Goal: Use online tool/utility: Use online tool/utility

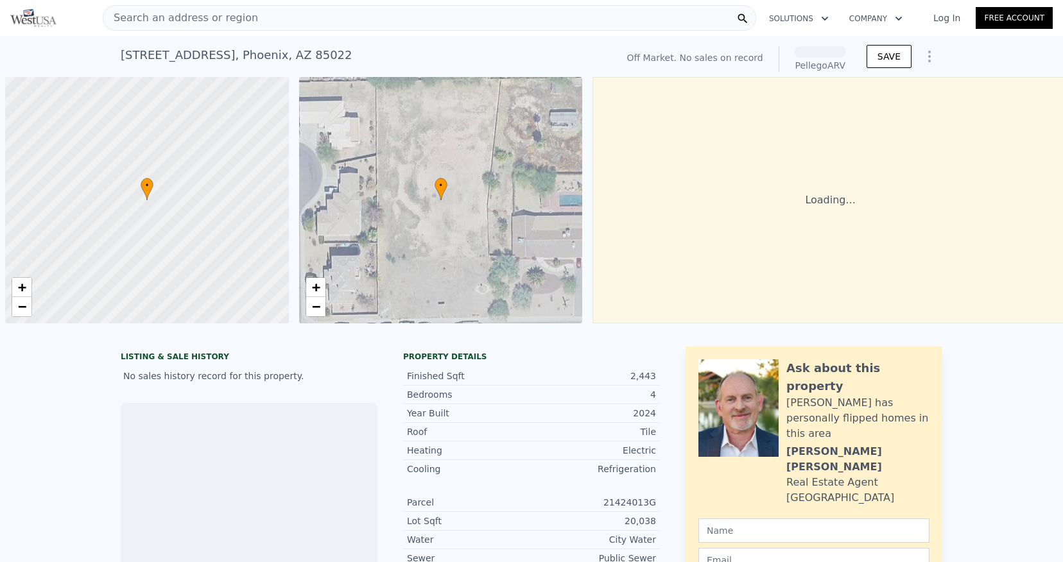
scroll to position [0, 5]
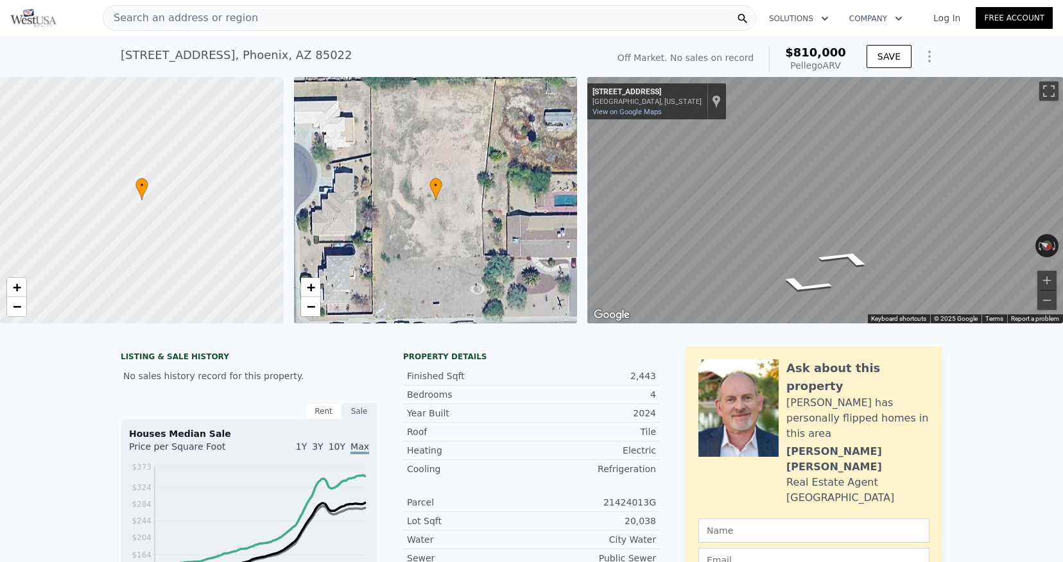
click at [540, 215] on div "• + − • + − ← Move left → Move right ↑ Move up ↓ Move down + Zoom in - Zoom out…" at bounding box center [531, 200] width 1063 height 246
click at [705, 209] on div "← Move left → Move right ↑ Move up ↓ Move down + Zoom in - Zoom out [STREET_ADD…" at bounding box center [824, 200] width 475 height 246
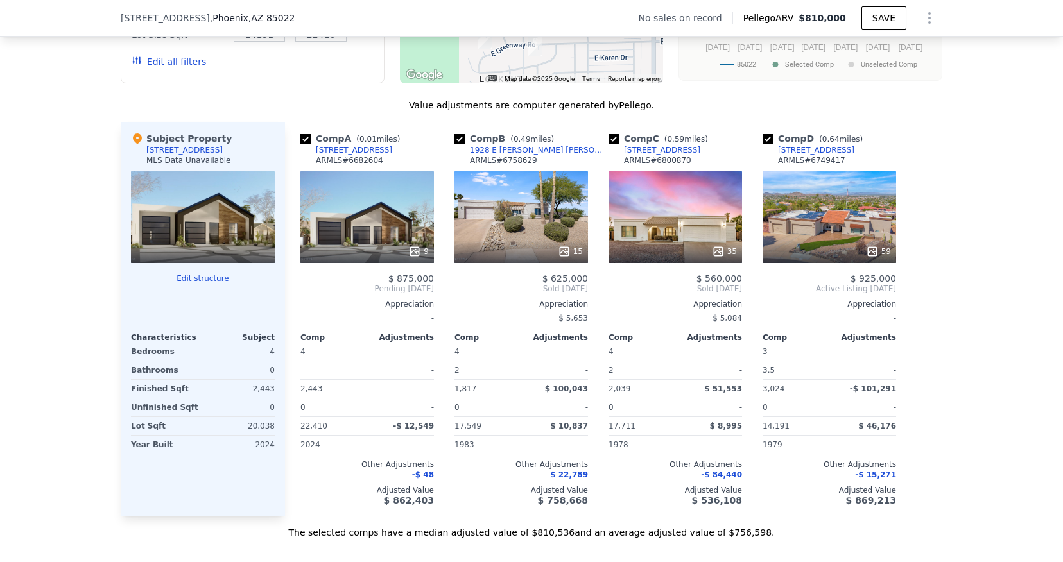
scroll to position [1000, 0]
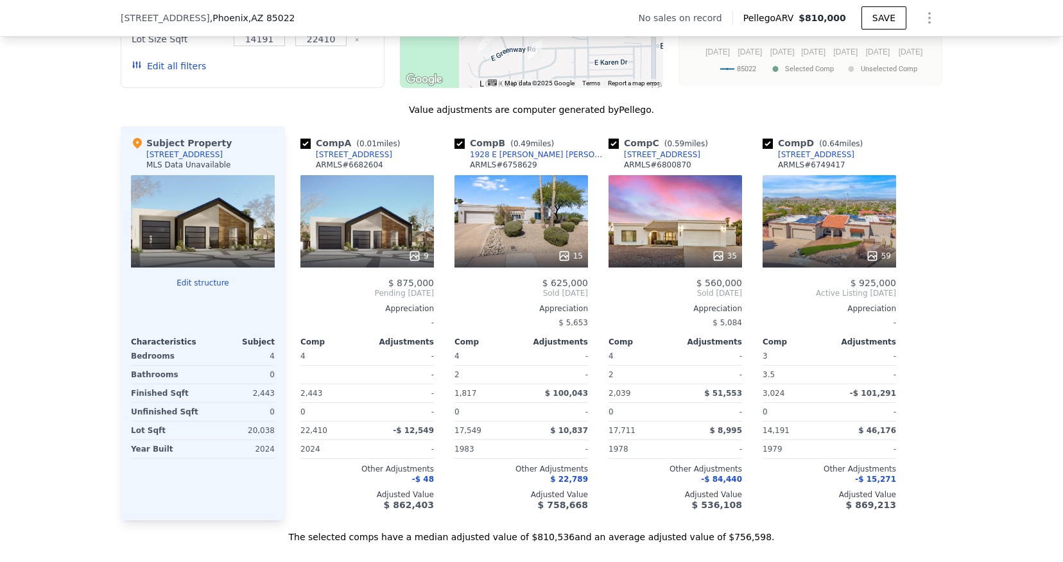
click at [411, 230] on div "9" at bounding box center [366, 221] width 133 height 92
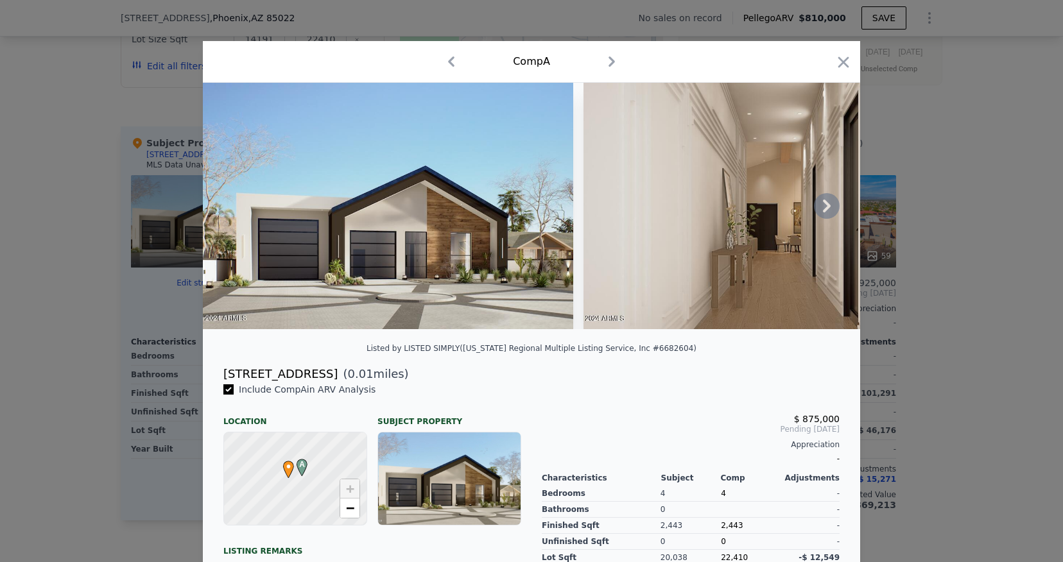
click at [828, 206] on icon at bounding box center [827, 206] width 8 height 13
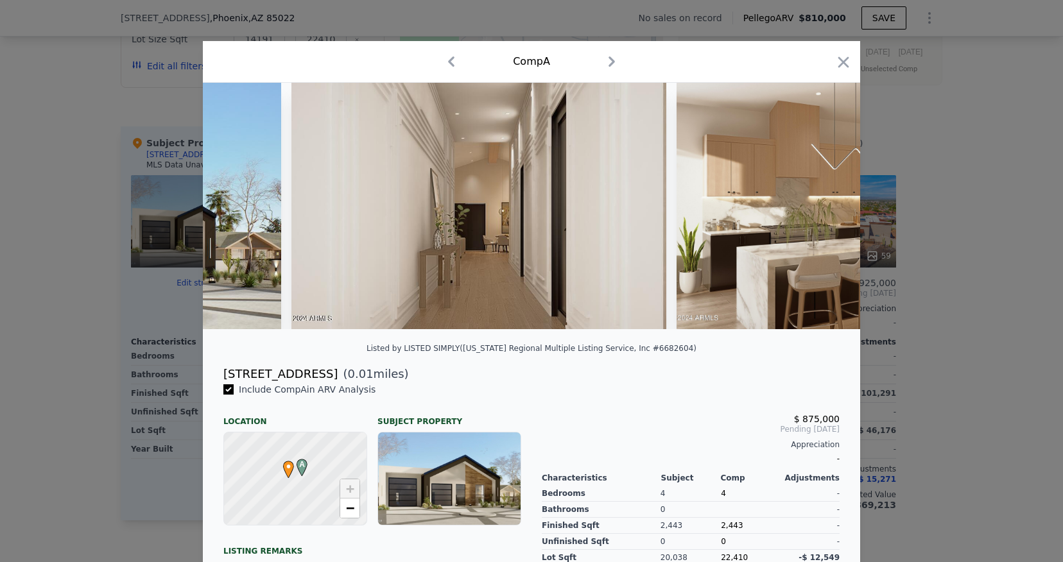
click at [828, 206] on img at bounding box center [861, 206] width 370 height 246
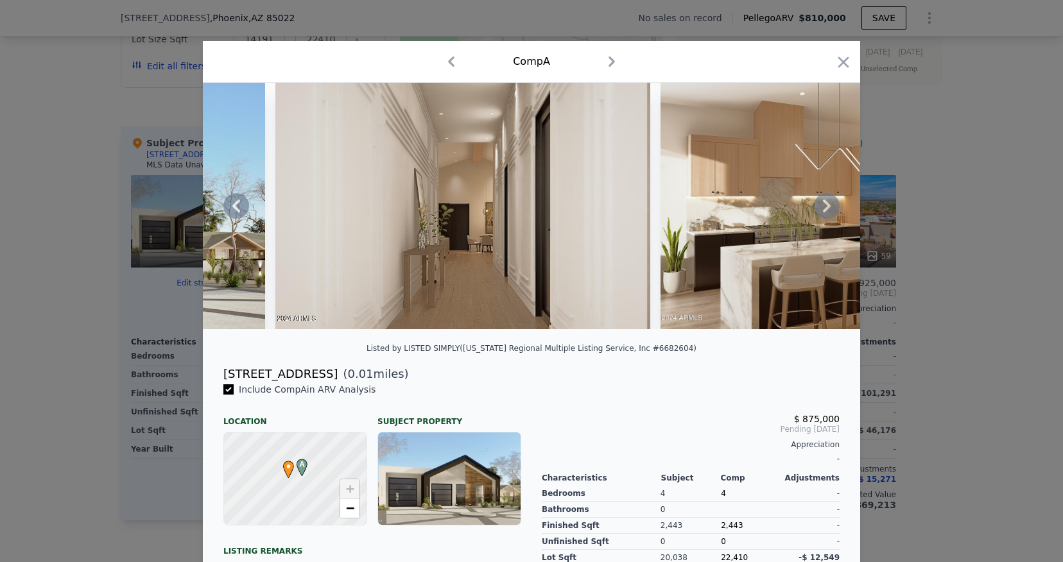
click at [826, 201] on icon at bounding box center [827, 206] width 8 height 13
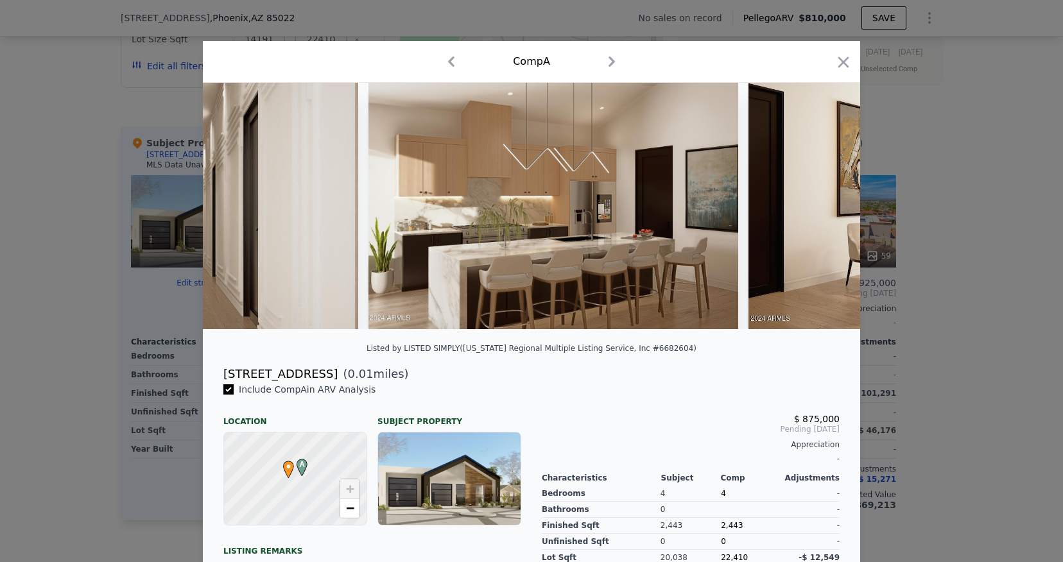
scroll to position [0, 616]
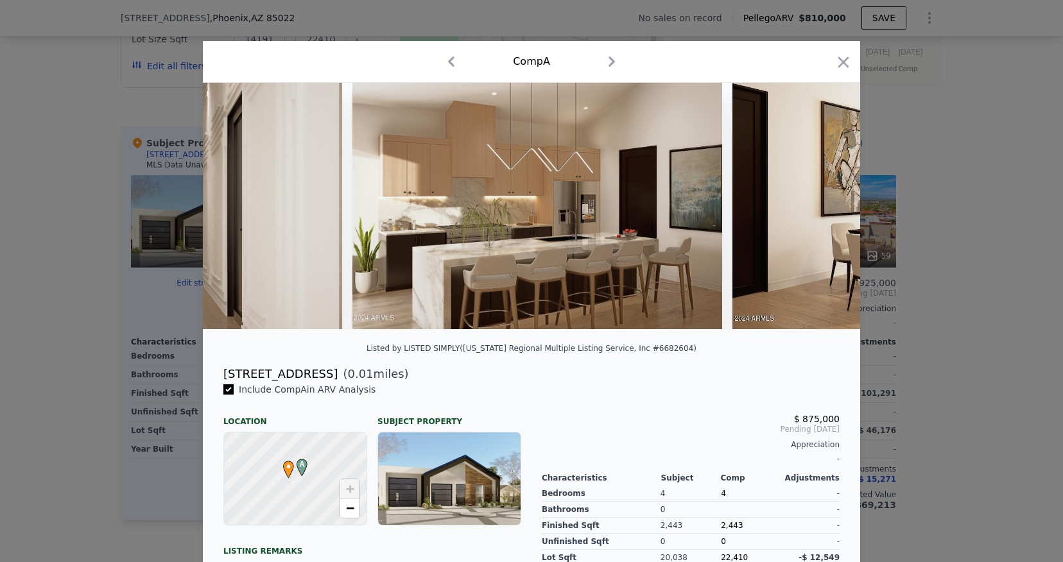
click at [826, 201] on img at bounding box center [919, 206] width 375 height 246
click at [842, 62] on icon "button" at bounding box center [843, 61] width 11 height 11
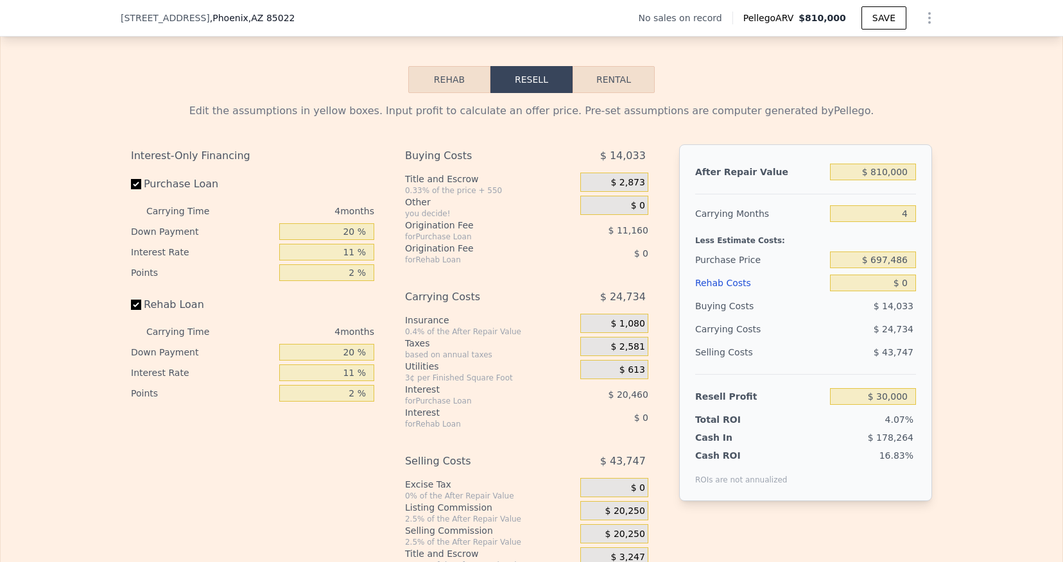
scroll to position [1594, 0]
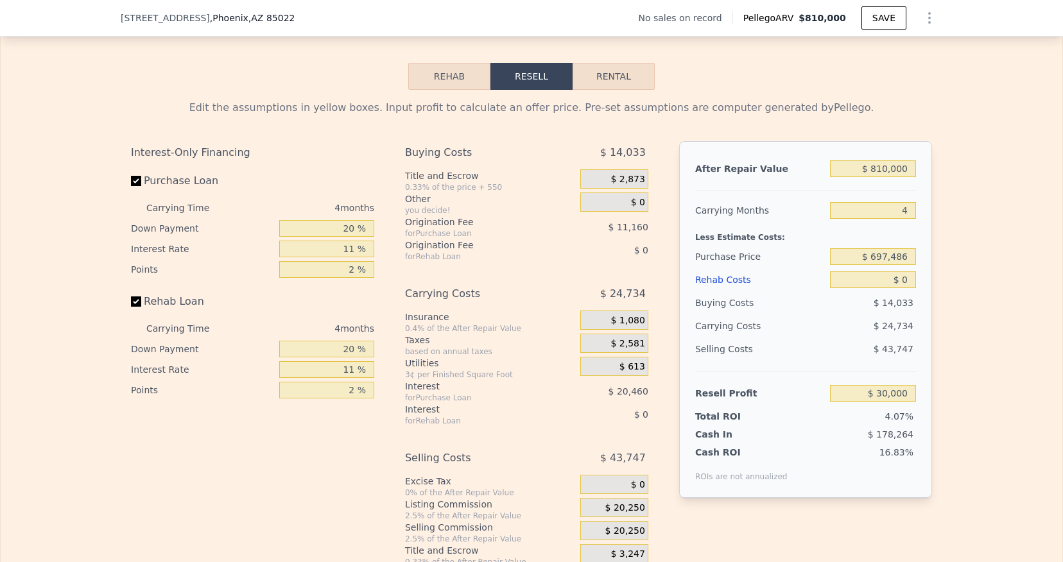
click at [619, 71] on button "Rental" at bounding box center [613, 76] width 82 height 27
select select "30"
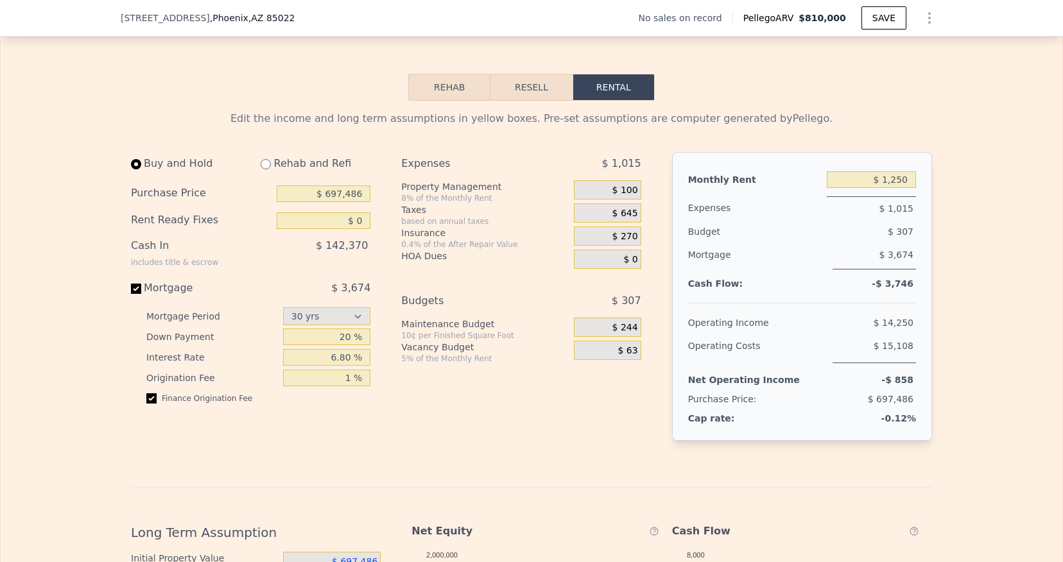
scroll to position [1574, 0]
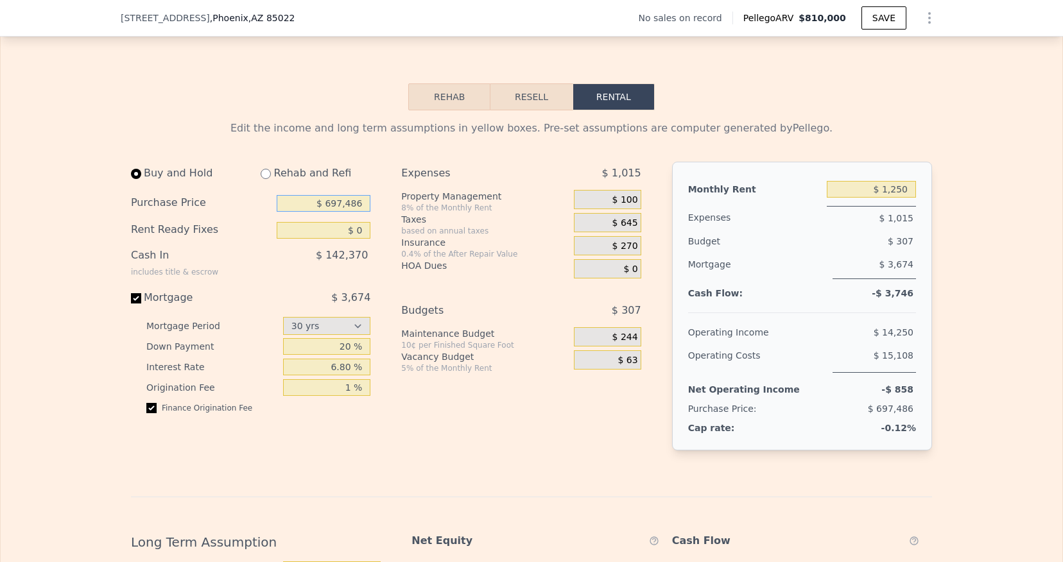
drag, startPoint x: 363, startPoint y: 194, endPoint x: 323, endPoint y: 194, distance: 39.8
click at [323, 195] on input "$ 697,486" at bounding box center [324, 203] width 94 height 17
click at [369, 195] on input "$ 00697,486" at bounding box center [324, 203] width 94 height 17
type input "$ 0"
type input "$ 900,000"
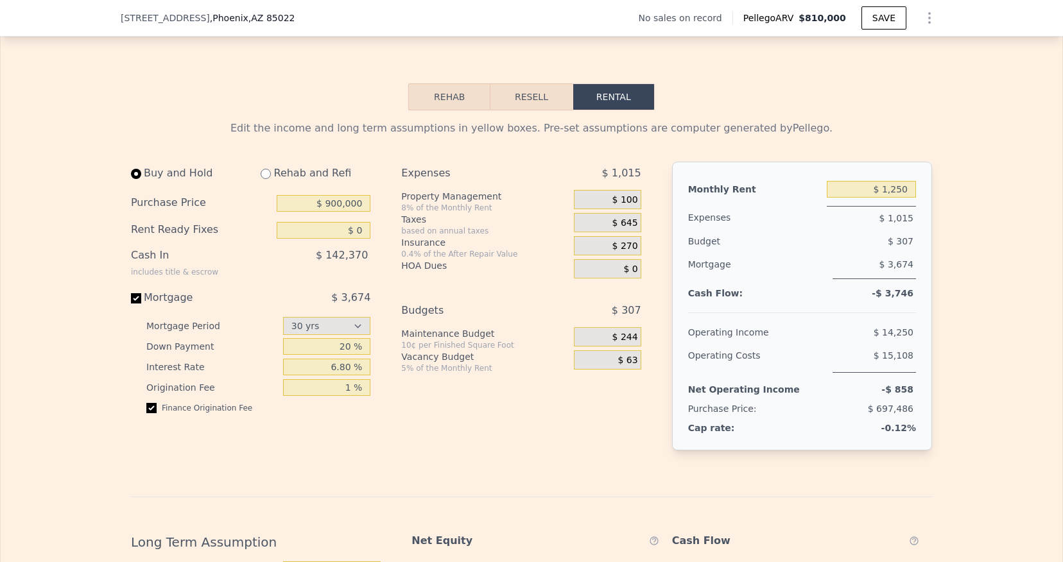
click at [373, 169] on div "Buy and Hold Rehab and Refi Purchase Price $ 900,000 Rent Ready Fixes $ 0 Cash …" at bounding box center [256, 316] width 250 height 309
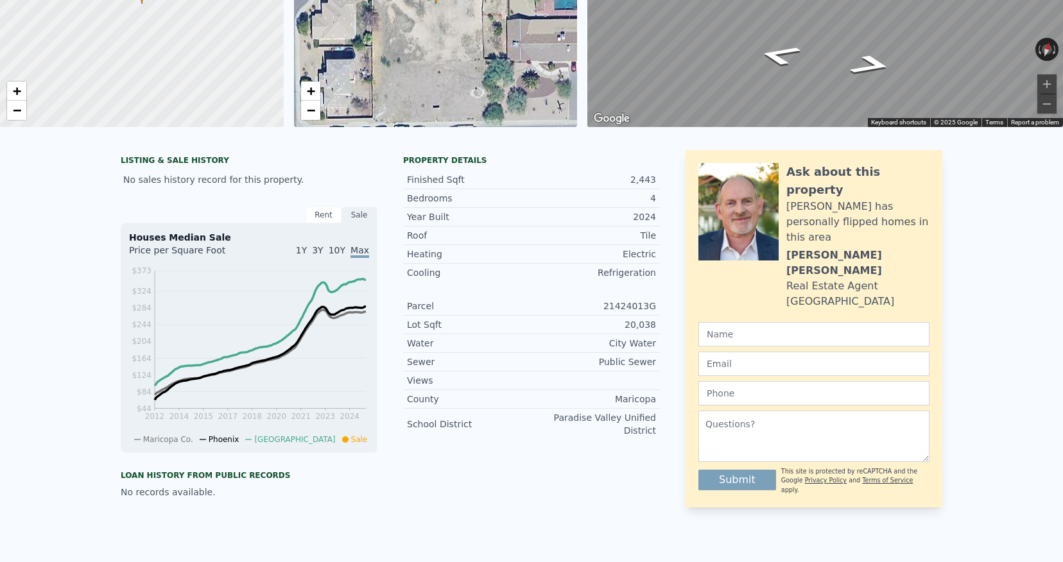
scroll to position [0, 0]
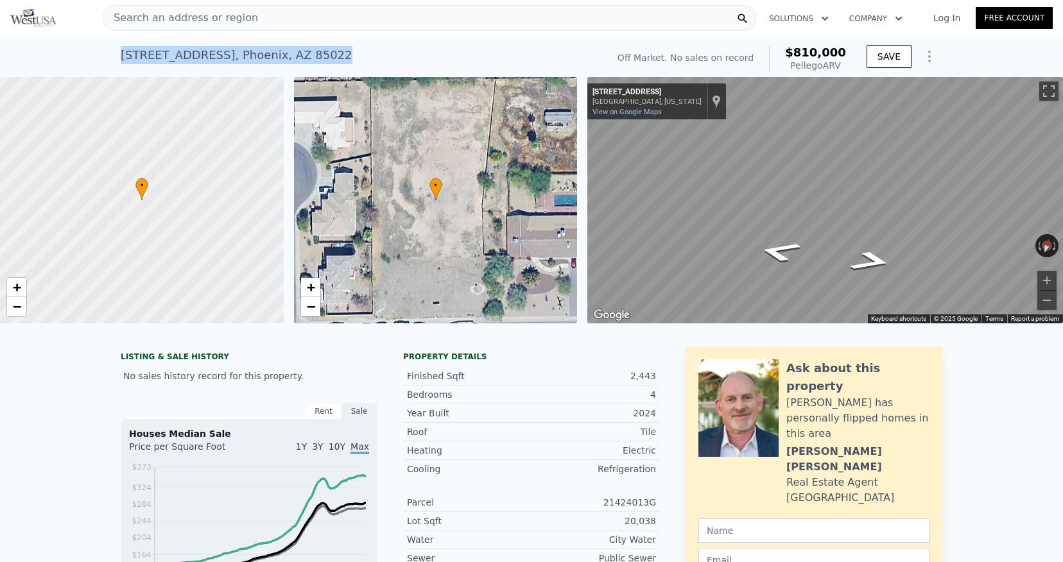
drag, startPoint x: 122, startPoint y: 53, endPoint x: 340, endPoint y: 60, distance: 218.2
click at [340, 60] on div "[STREET_ADDRESS]" at bounding box center [237, 55] width 232 height 18
copy div "[STREET_ADDRESS]"
